Goal: Obtain resource: Download file/media

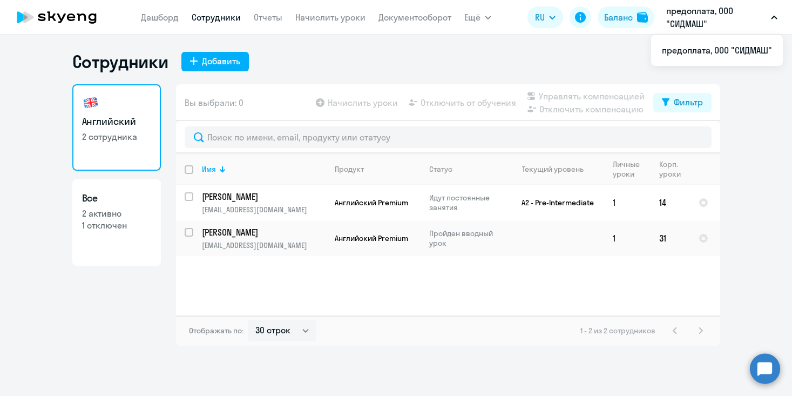
select select "30"
click at [485, 16] on button "Ещё" at bounding box center [478, 17] width 27 height 22
click at [773, 17] on icon "button" at bounding box center [774, 17] width 5 height 3
click at [404, 22] on link "Документооборот" at bounding box center [415, 17] width 73 height 11
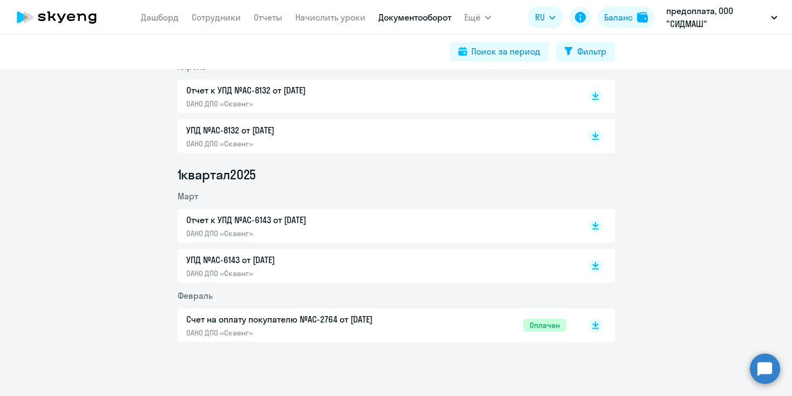
scroll to position [435, 0]
click at [598, 224] on icon at bounding box center [596, 223] width 6 height 5
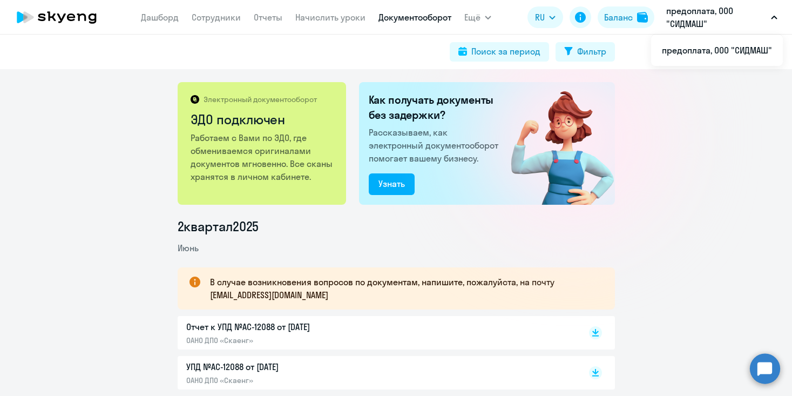
scroll to position [0, 0]
click at [675, 135] on div "Электронный документооборот ЭДО подключен Работаем с Вами по ЭДО, где обменивае…" at bounding box center [396, 232] width 792 height 327
click at [356, 331] on p "Отчет к УПД №AC-12088 от [DATE]" at bounding box center [299, 326] width 227 height 13
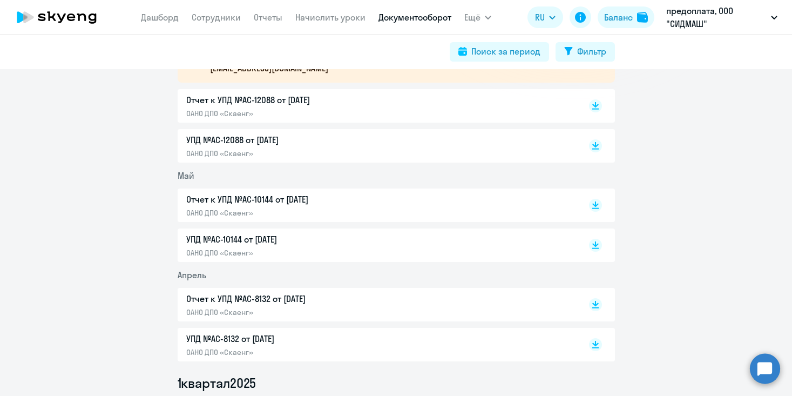
scroll to position [213, 0]
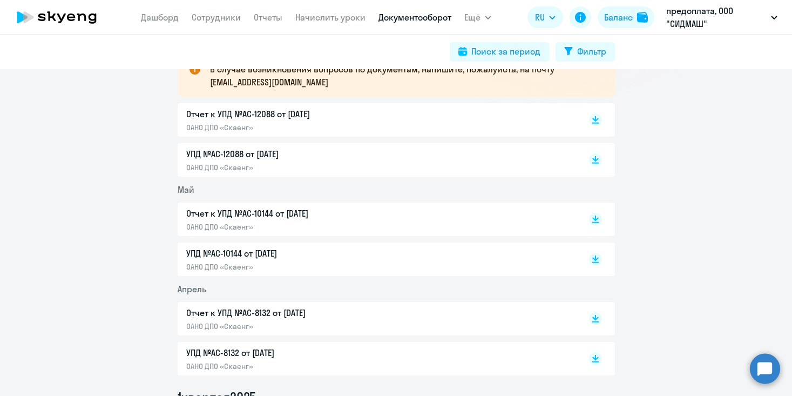
click at [331, 213] on p "Отчет к УПД №AC-10144 от [DATE]" at bounding box center [299, 213] width 227 height 13
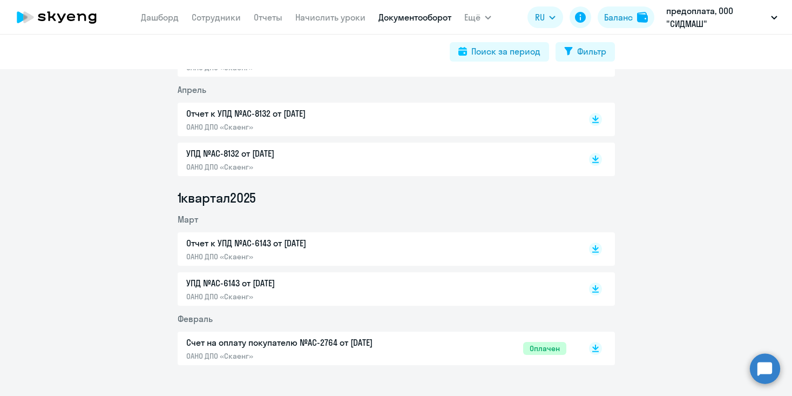
scroll to position [415, 0]
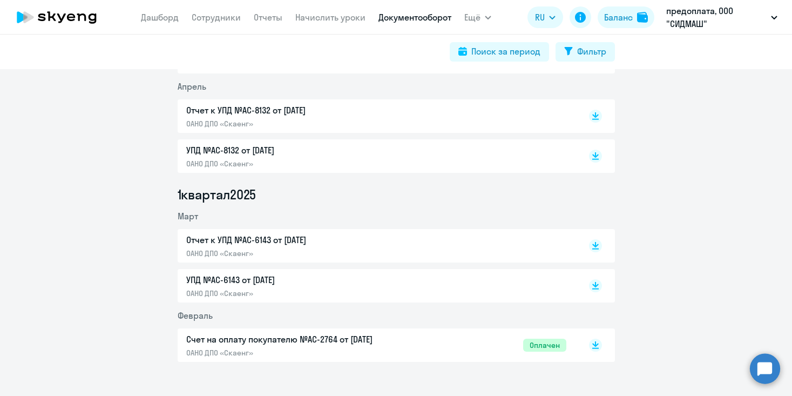
select select "30"
